Goal: Transaction & Acquisition: Purchase product/service

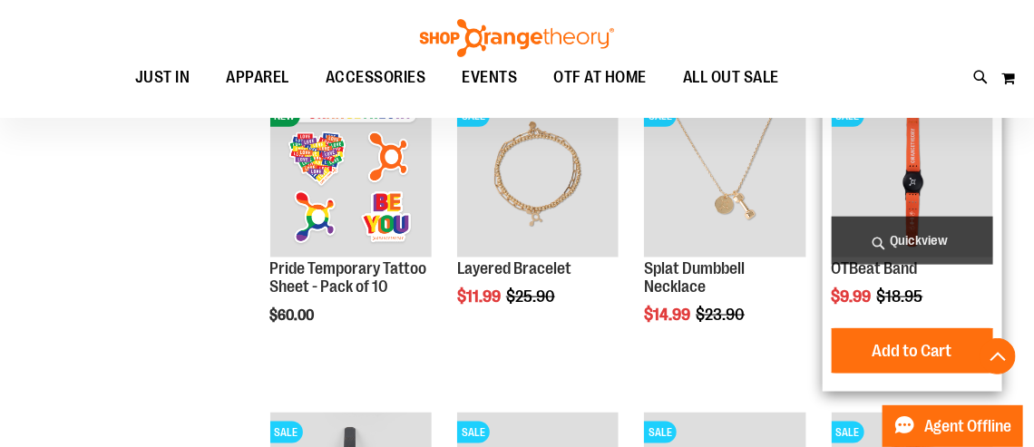
scroll to position [584, 0]
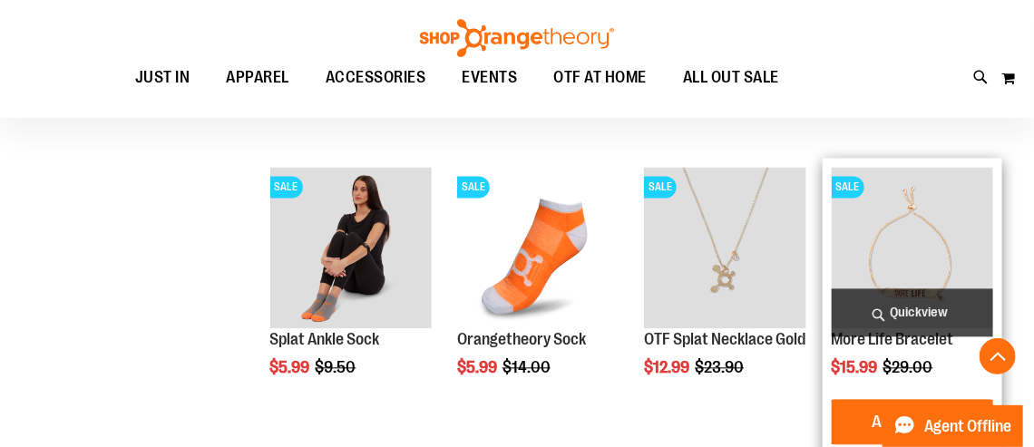
scroll to position [1143, 0]
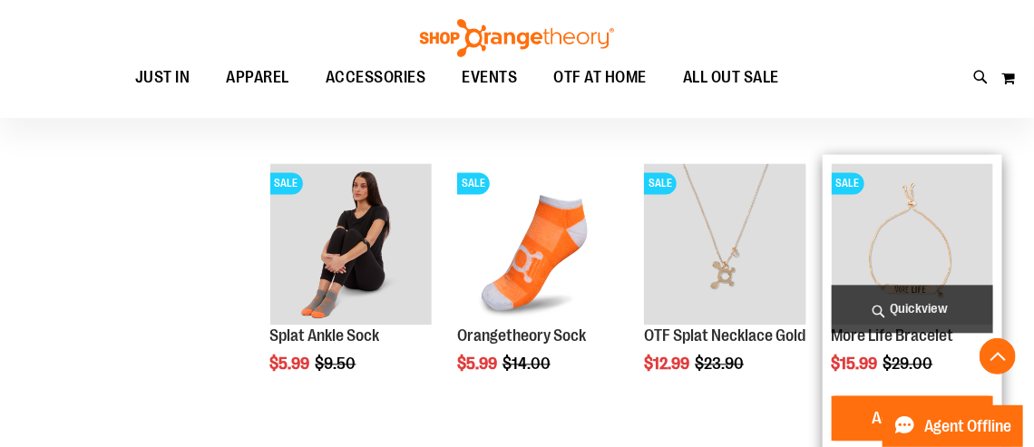
drag, startPoint x: 1038, startPoint y: 58, endPoint x: 965, endPoint y: 300, distance: 253.0
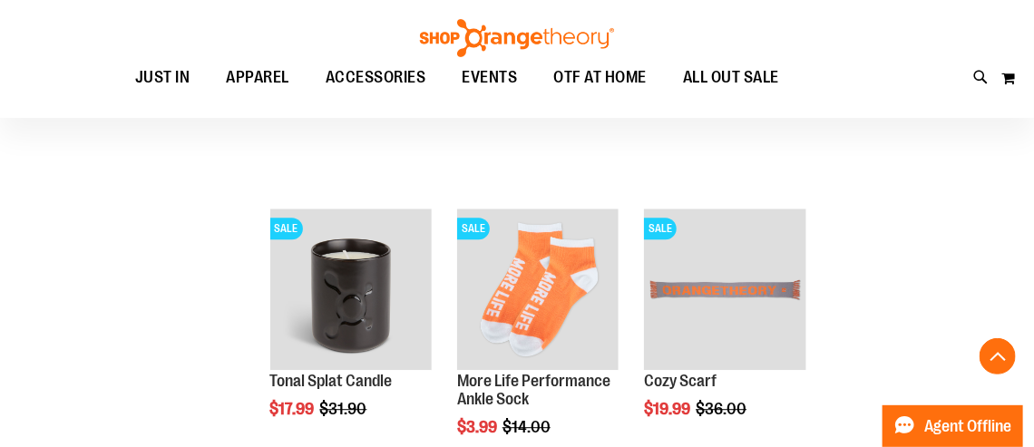
scroll to position [1419, 0]
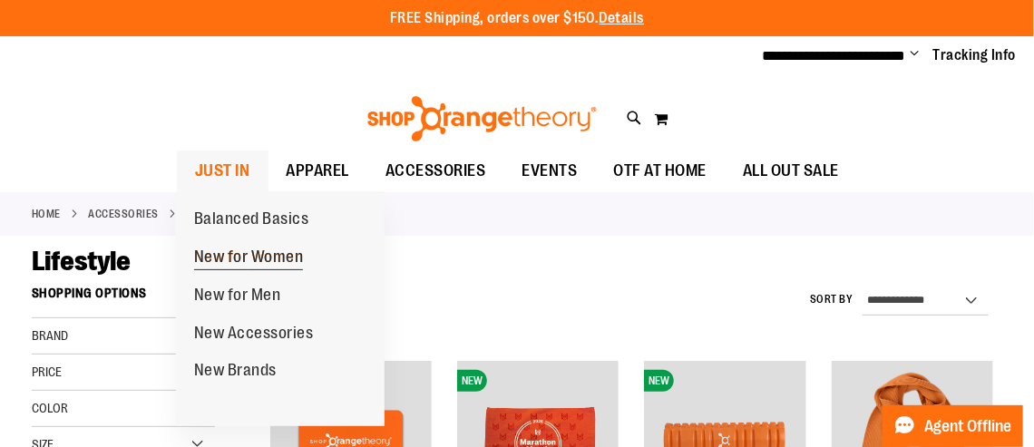
click at [246, 251] on span "New for Women" at bounding box center [249, 259] width 110 height 23
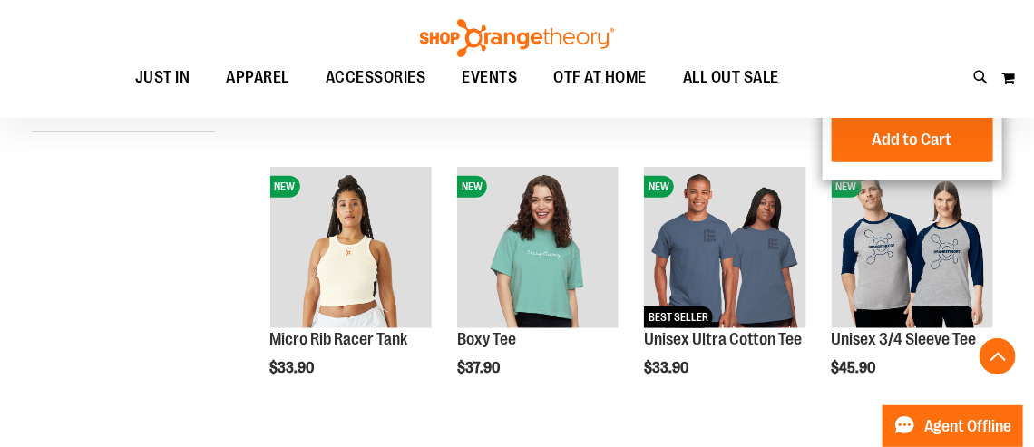
scroll to position [476, 0]
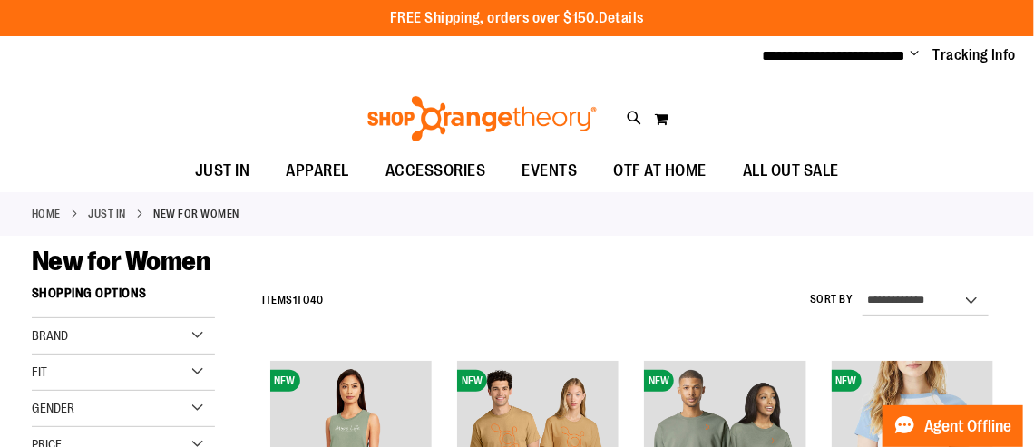
drag, startPoint x: 1040, startPoint y: 64, endPoint x: 966, endPoint y: -12, distance: 105.8
click at [966, 0] on html "**********" at bounding box center [517, 223] width 1034 height 447
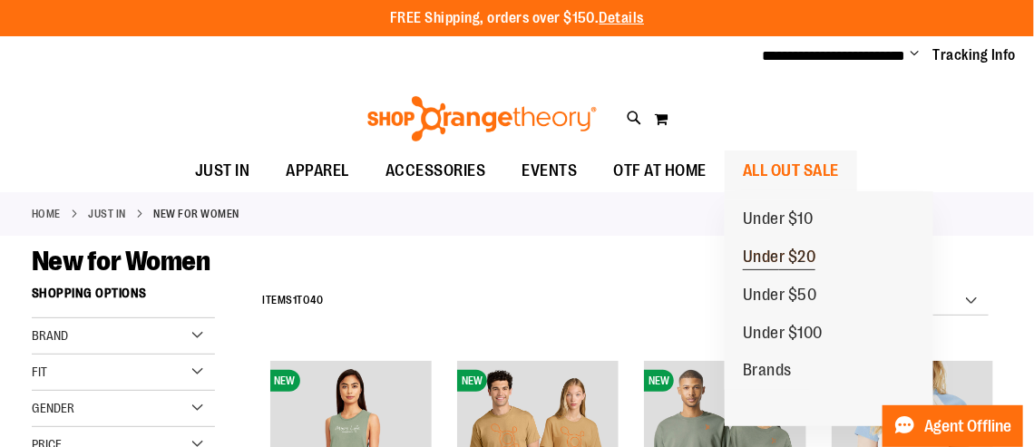
click at [767, 255] on span "Under $20" at bounding box center [779, 259] width 73 height 23
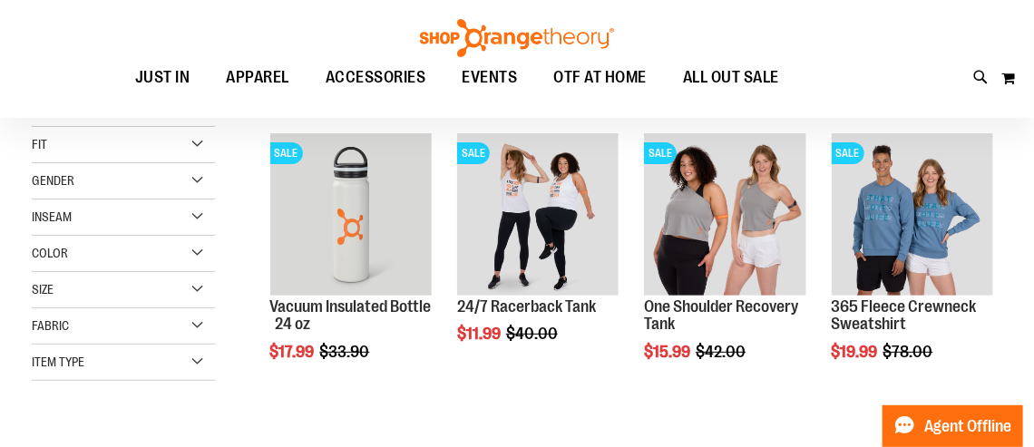
scroll to position [38, 0]
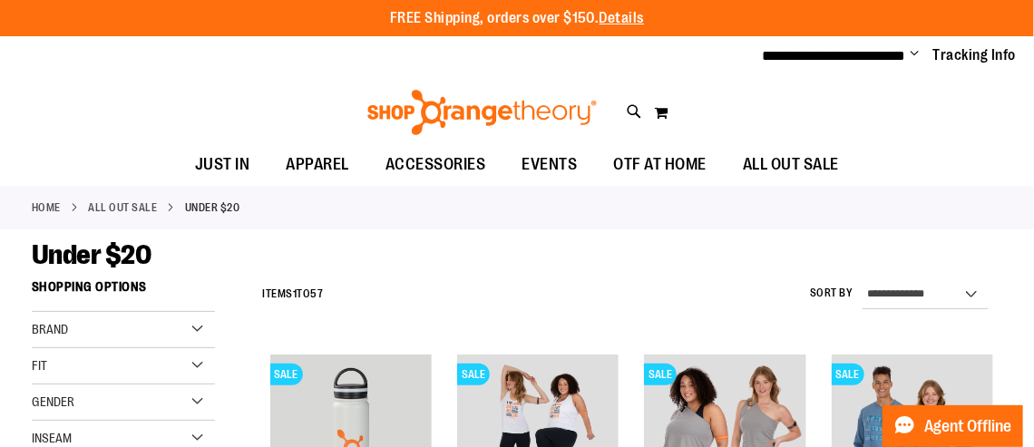
click at [987, 0] on html "**********" at bounding box center [517, 223] width 1034 height 447
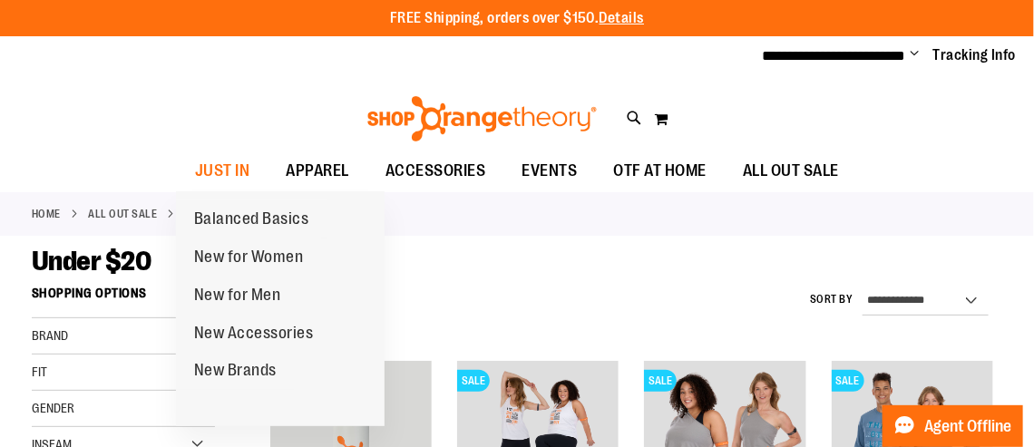
drag, startPoint x: 187, startPoint y: 199, endPoint x: 176, endPoint y: 222, distance: 25.1
click at [176, 222] on ul "Balanced Basics New for Women New for Men New Accessories New Brands" at bounding box center [280, 308] width 209 height 235
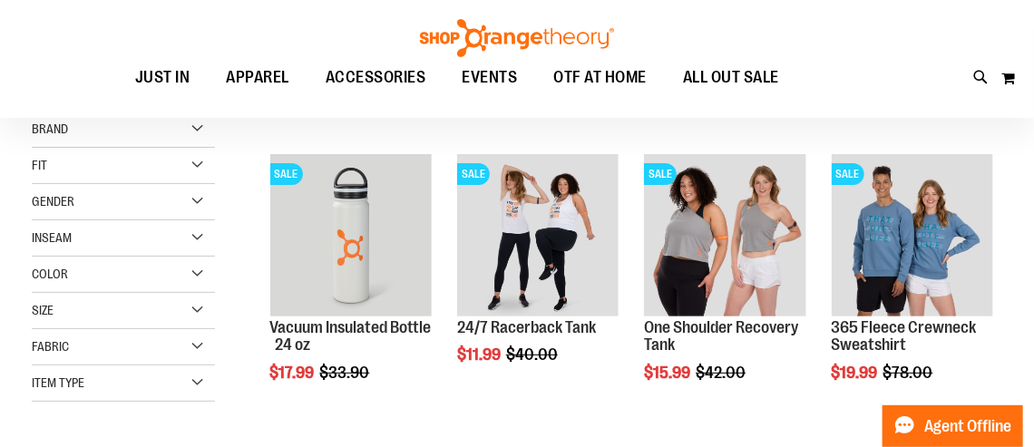
scroll to position [22, 0]
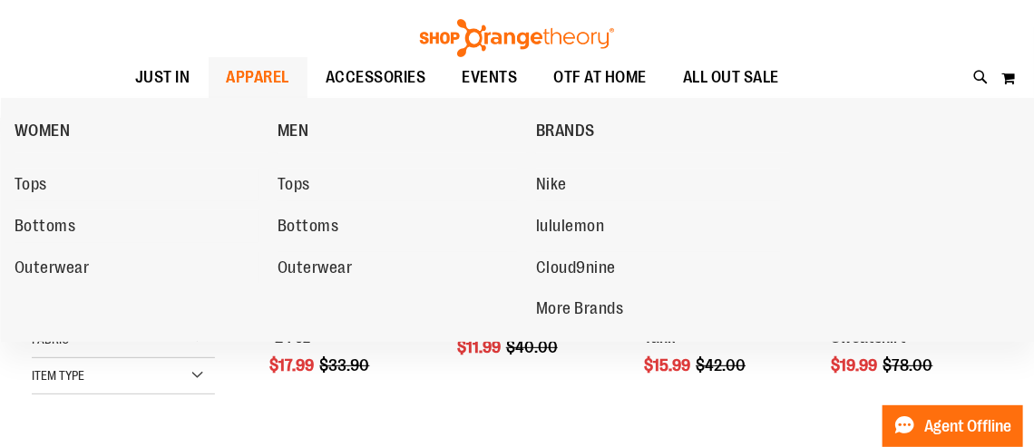
drag, startPoint x: 167, startPoint y: 210, endPoint x: 119, endPoint y: 206, distance: 48.3
click at [120, 207] on ul "Tops Bottoms Outerwear" at bounding box center [142, 223] width 254 height 141
click at [62, 225] on span "Bottoms" at bounding box center [46, 228] width 62 height 23
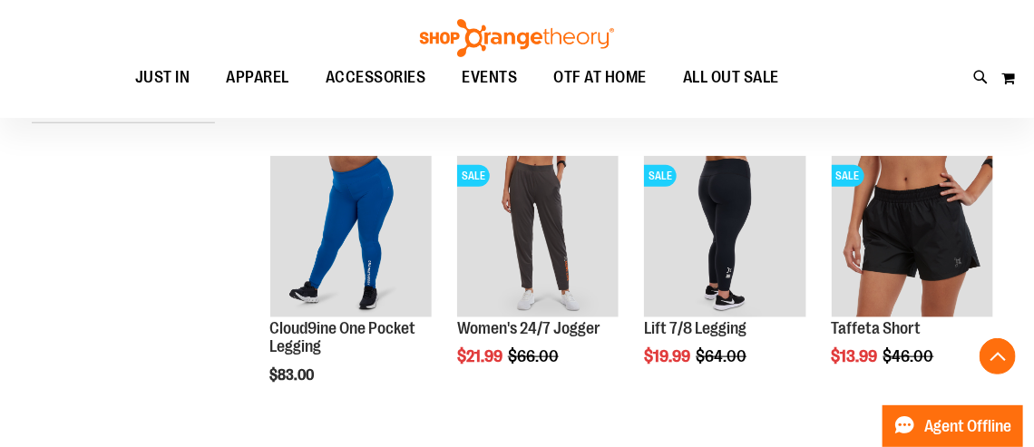
scroll to position [525, 0]
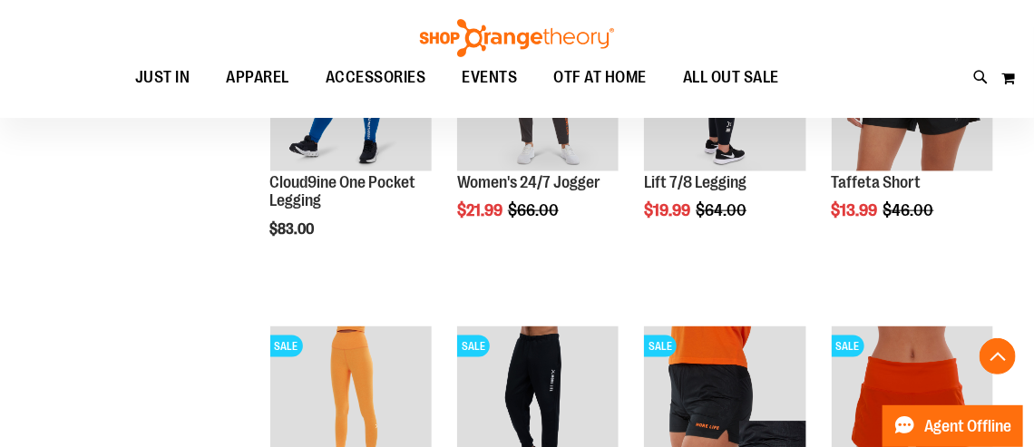
scroll to position [625, 0]
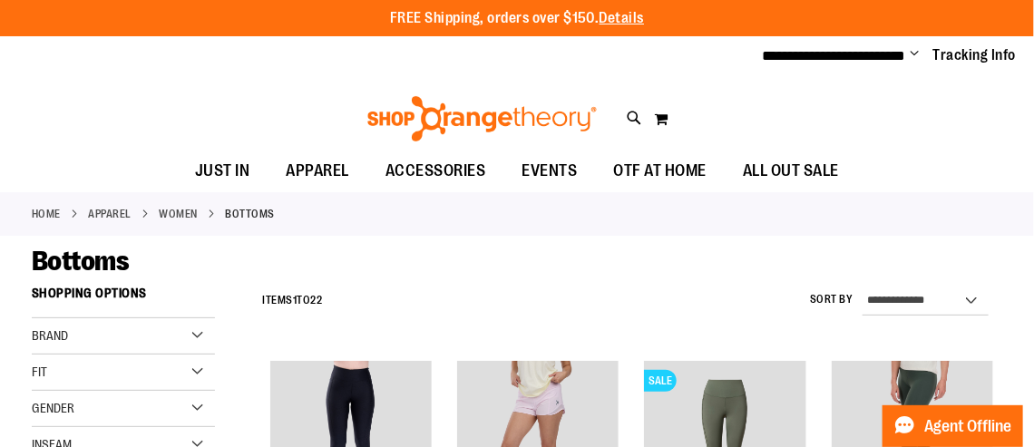
click at [915, 56] on span "Change" at bounding box center [914, 54] width 9 height 17
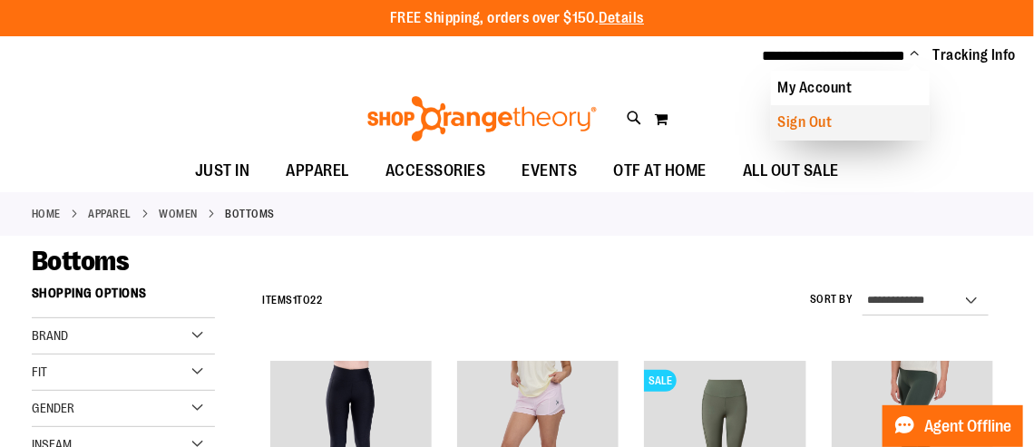
click at [814, 121] on link "Sign Out" at bounding box center [850, 122] width 159 height 34
